Goal: Entertainment & Leisure: Consume media (video, audio)

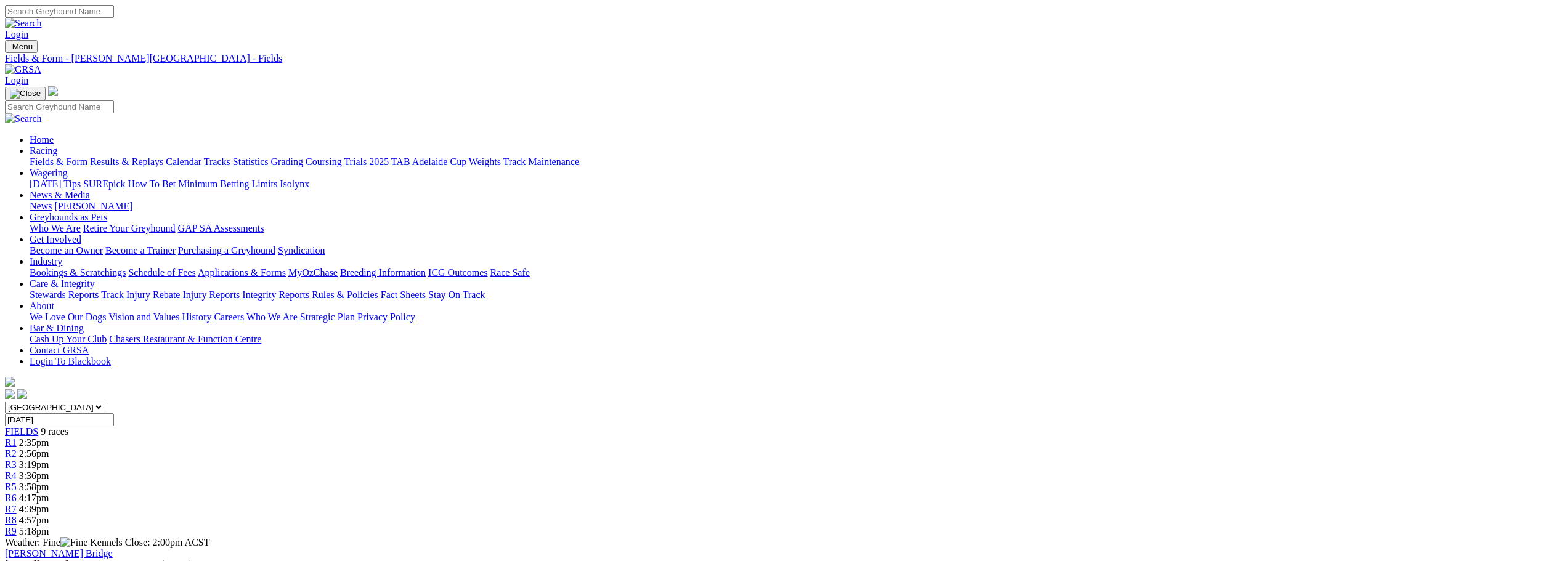
click at [163, 156] on link "Results & Replays" at bounding box center [127, 161] width 73 height 10
